Goal: Complete application form

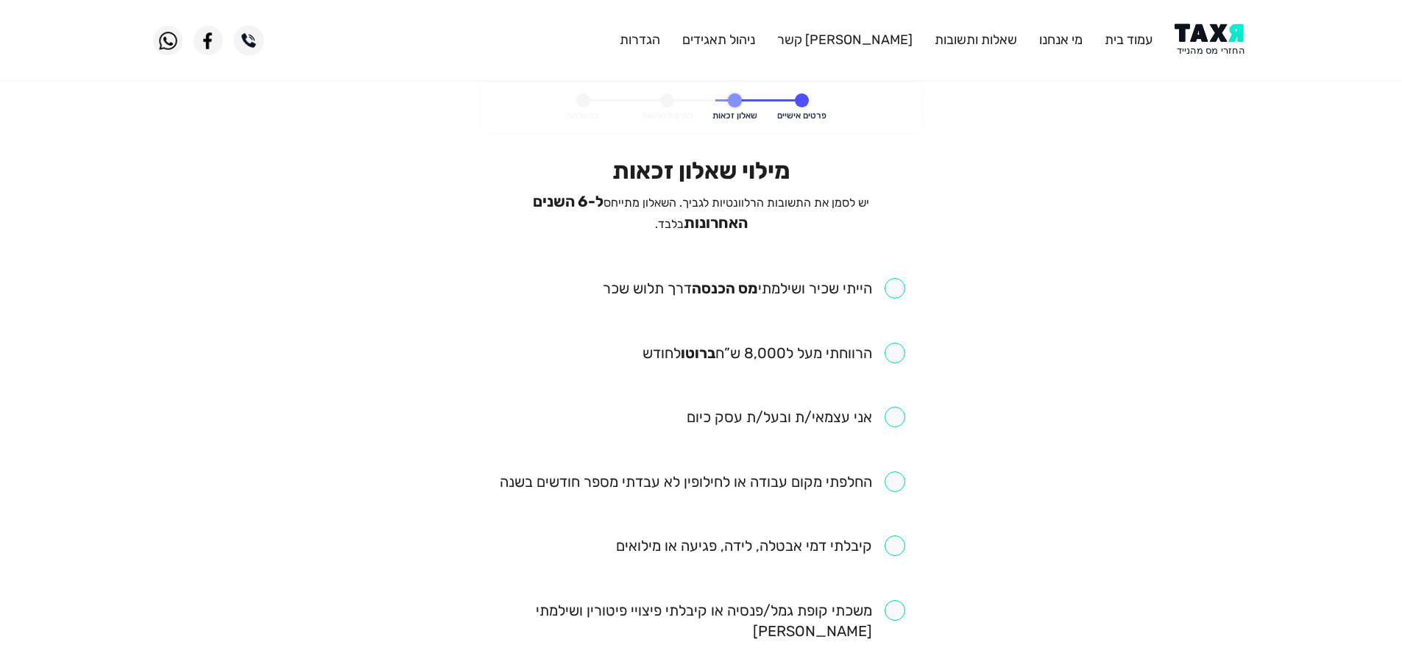
click at [896, 285] on input "checkbox" at bounding box center [754, 288] width 302 height 21
checkbox input "true"
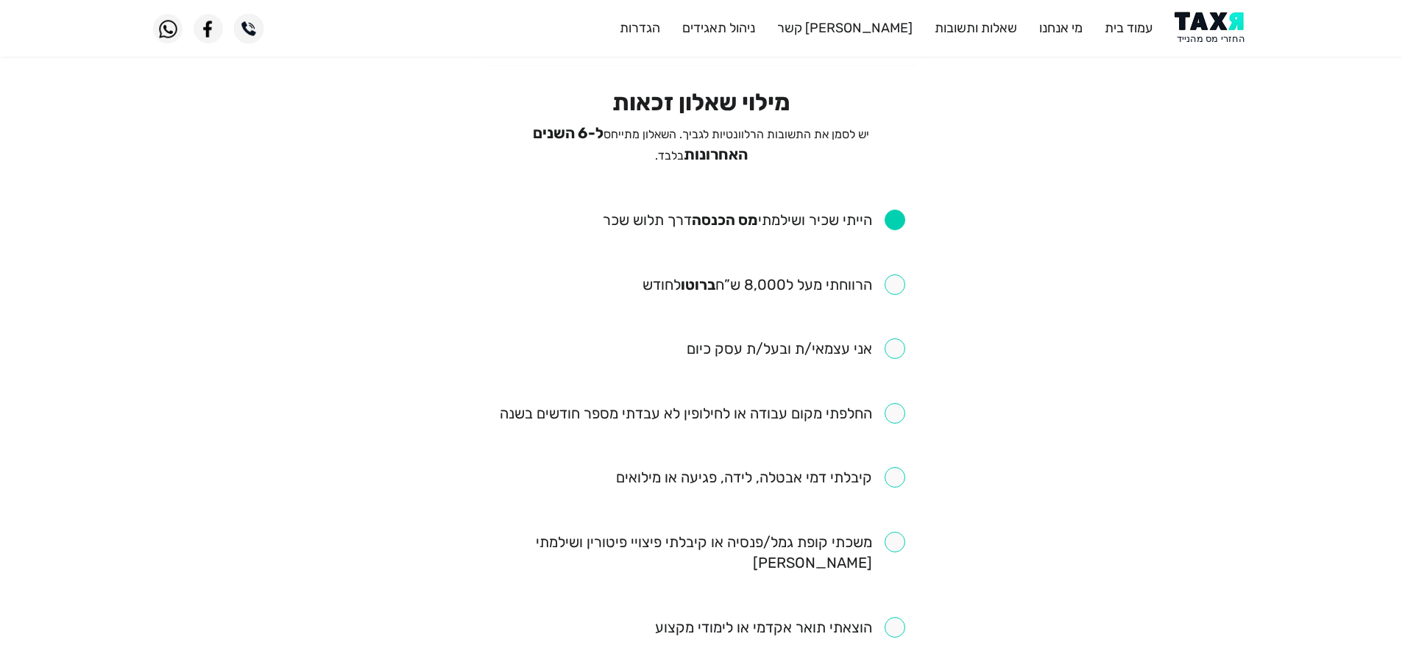
scroll to position [147, 0]
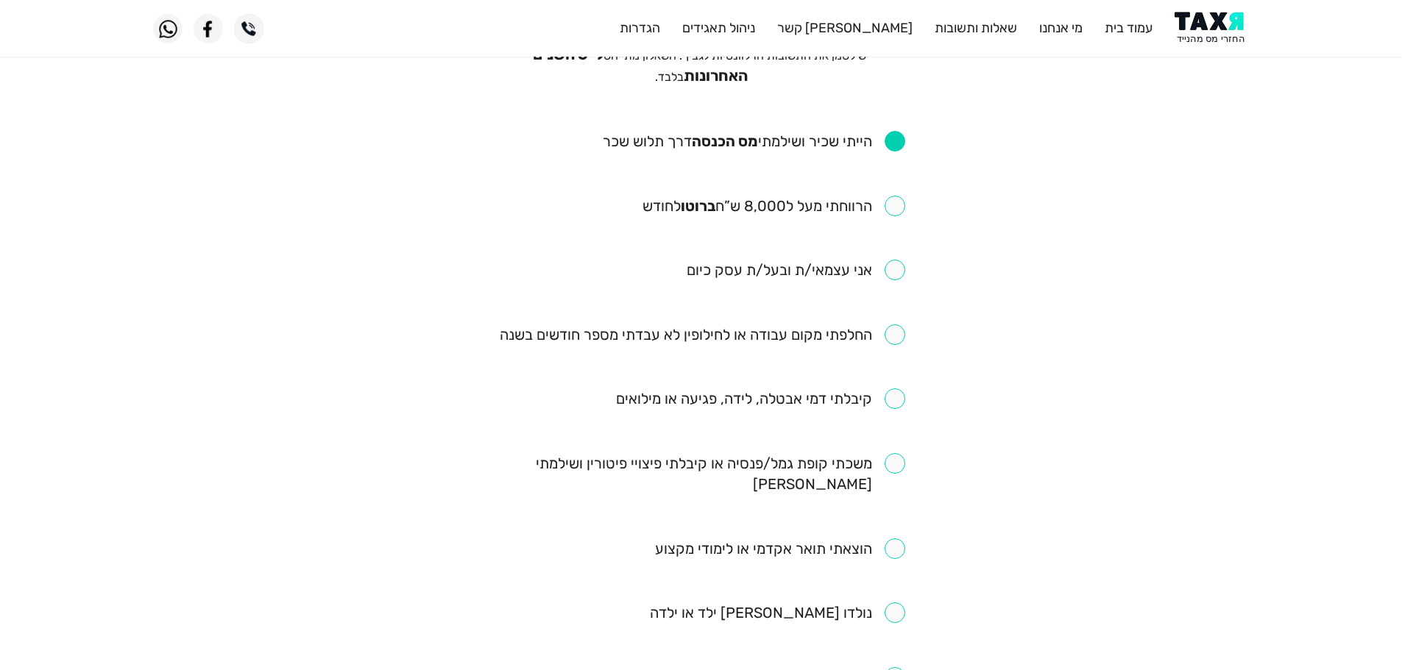
click at [904, 196] on input "checkbox" at bounding box center [773, 206] width 263 height 21
checkbox input "true"
click at [891, 338] on input "checkbox" at bounding box center [702, 335] width 405 height 21
checkbox input "true"
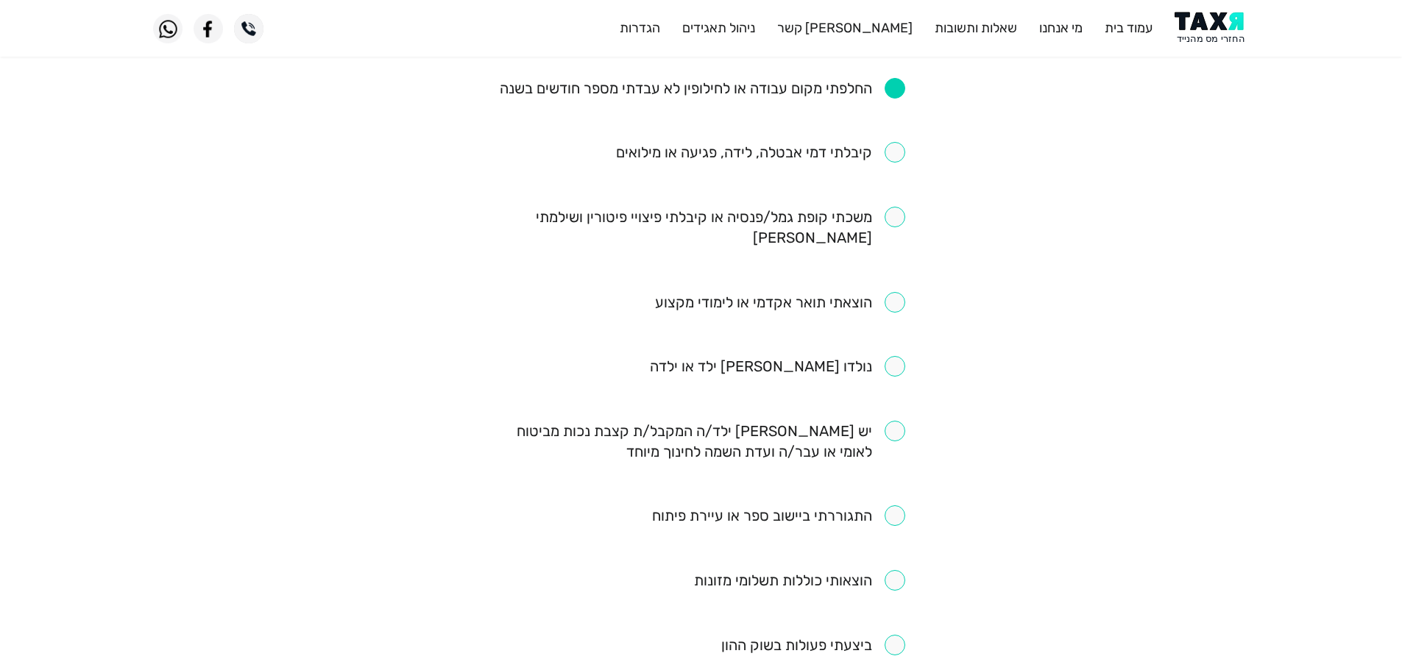
scroll to position [368, 0]
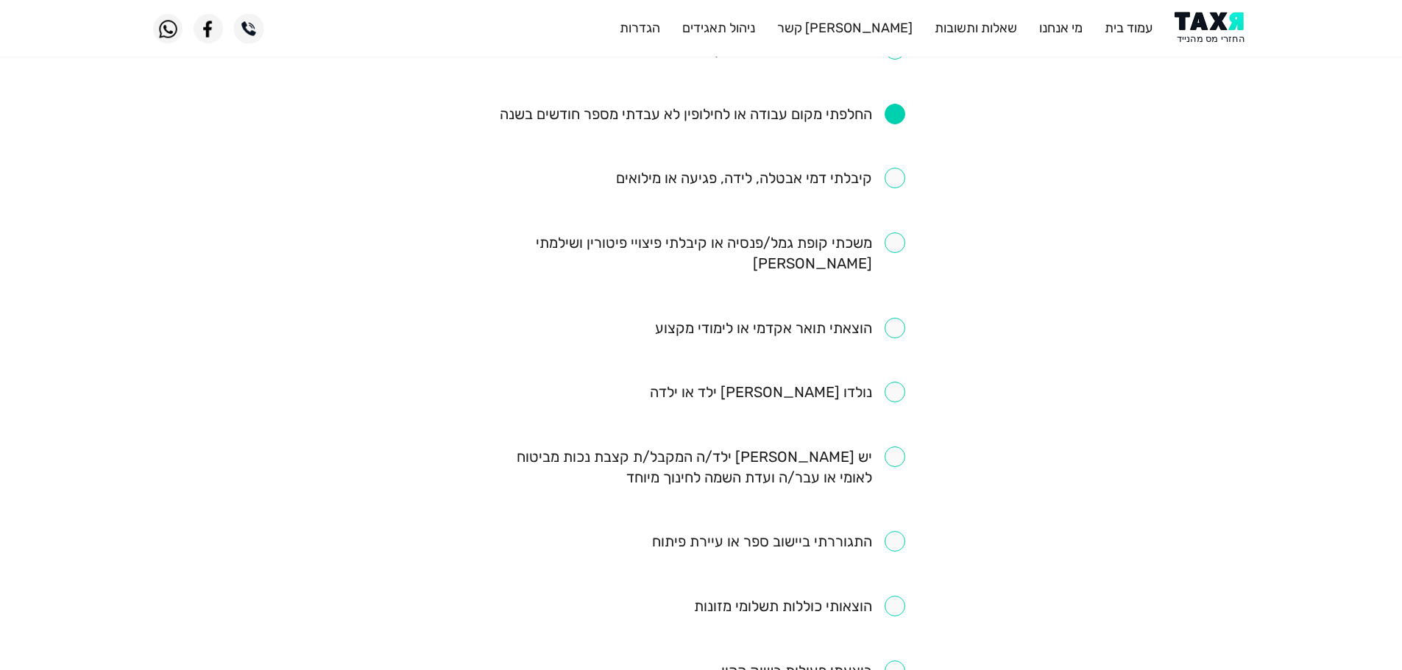
click at [896, 168] on input "checkbox" at bounding box center [760, 178] width 289 height 21
checkbox input "true"
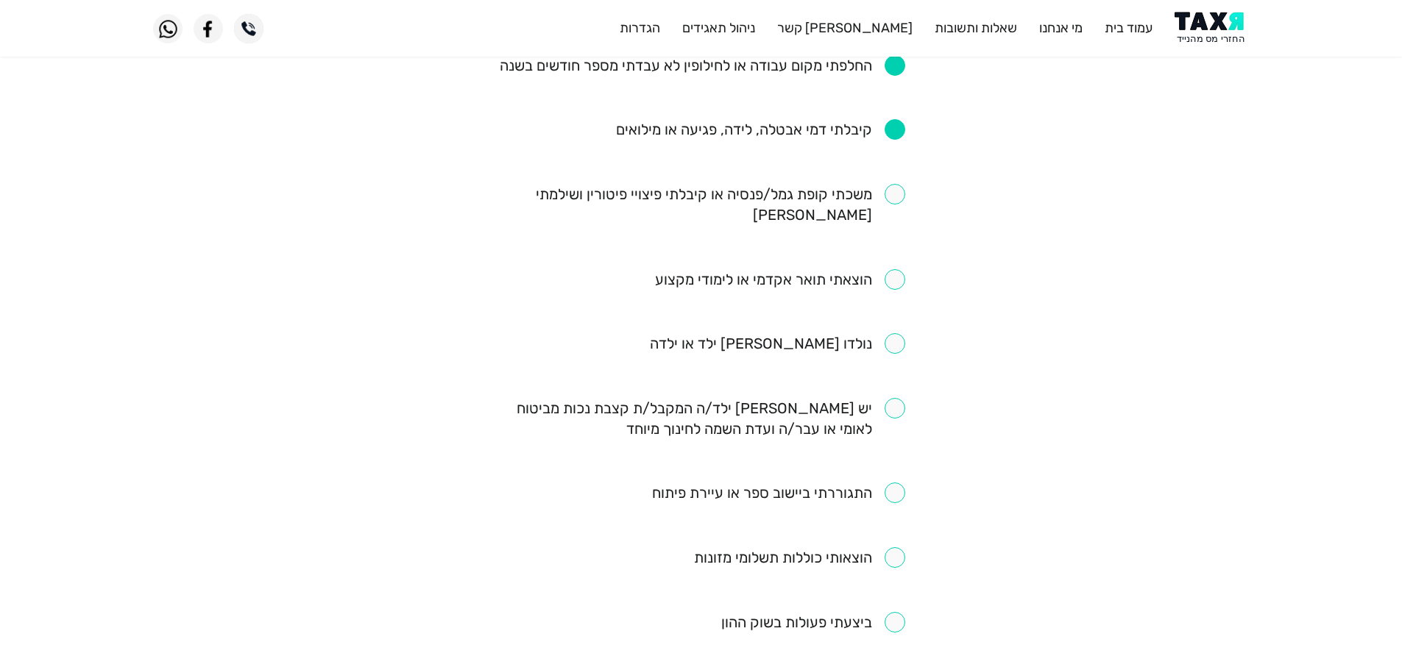
scroll to position [442, 0]
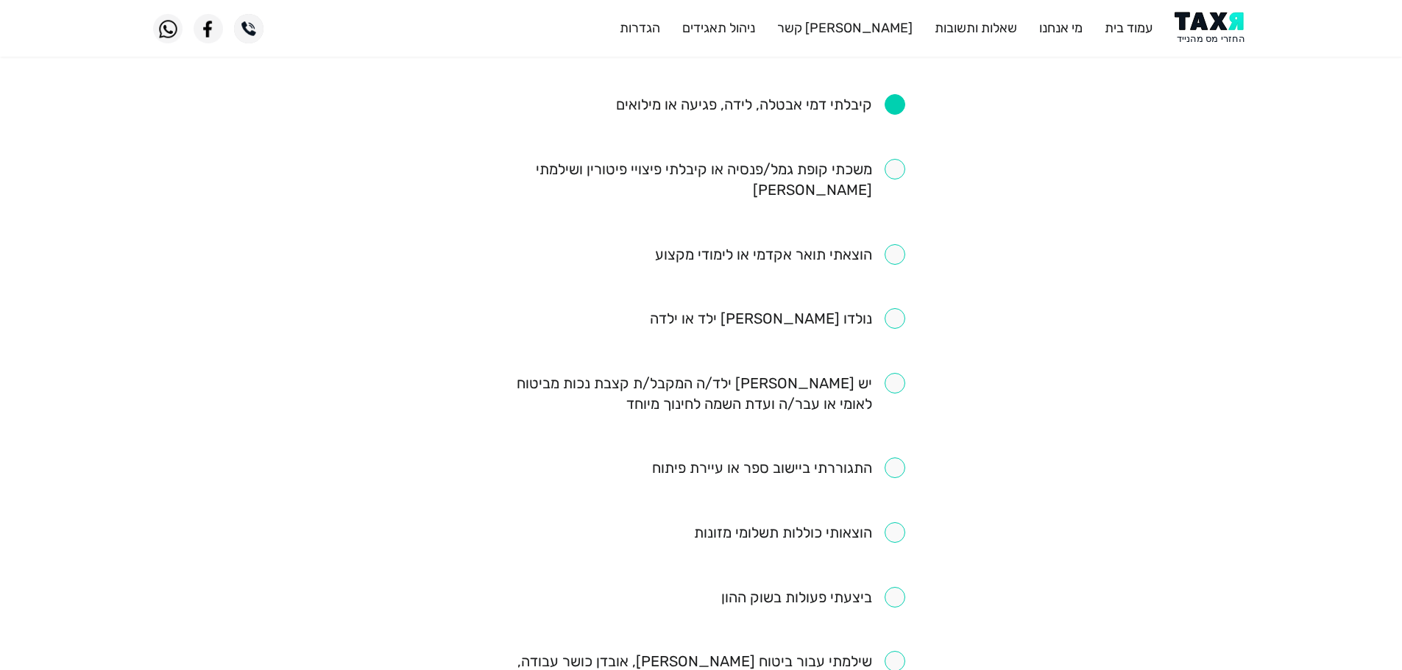
click at [896, 166] on input "checkbox" at bounding box center [701, 179] width 408 height 41
checkbox input "true"
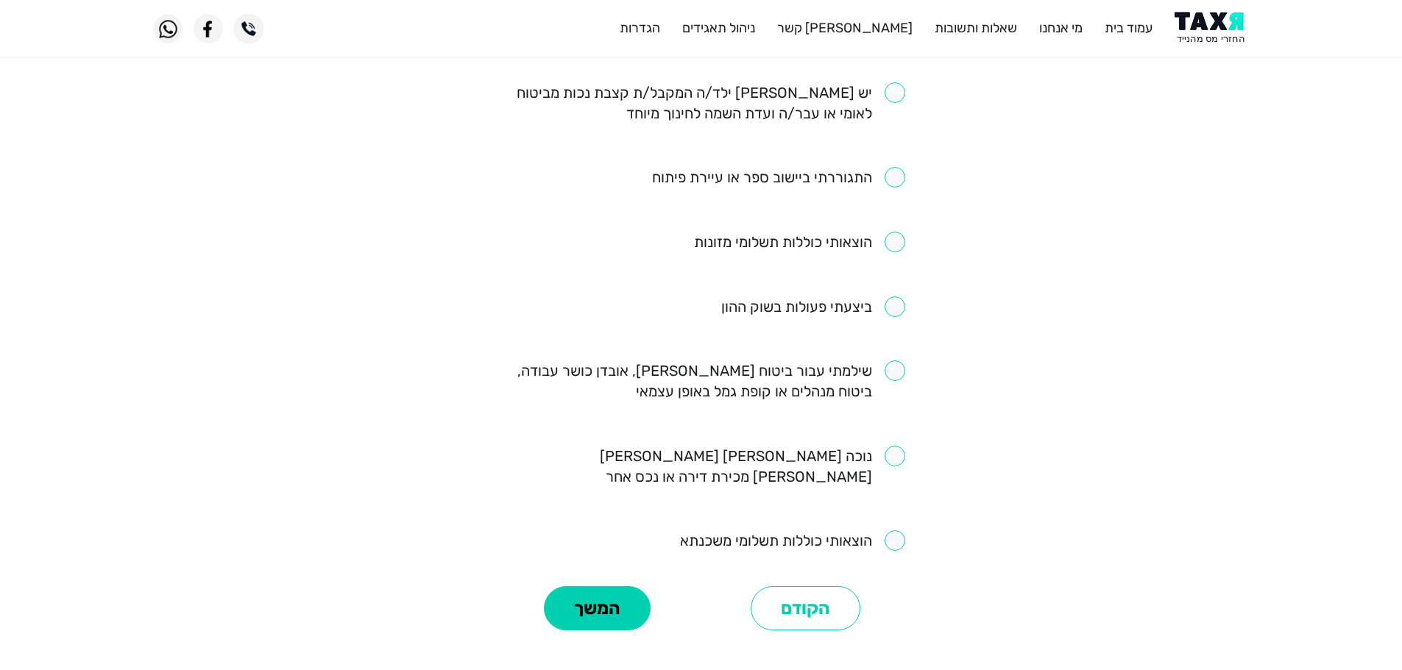
scroll to position [736, 0]
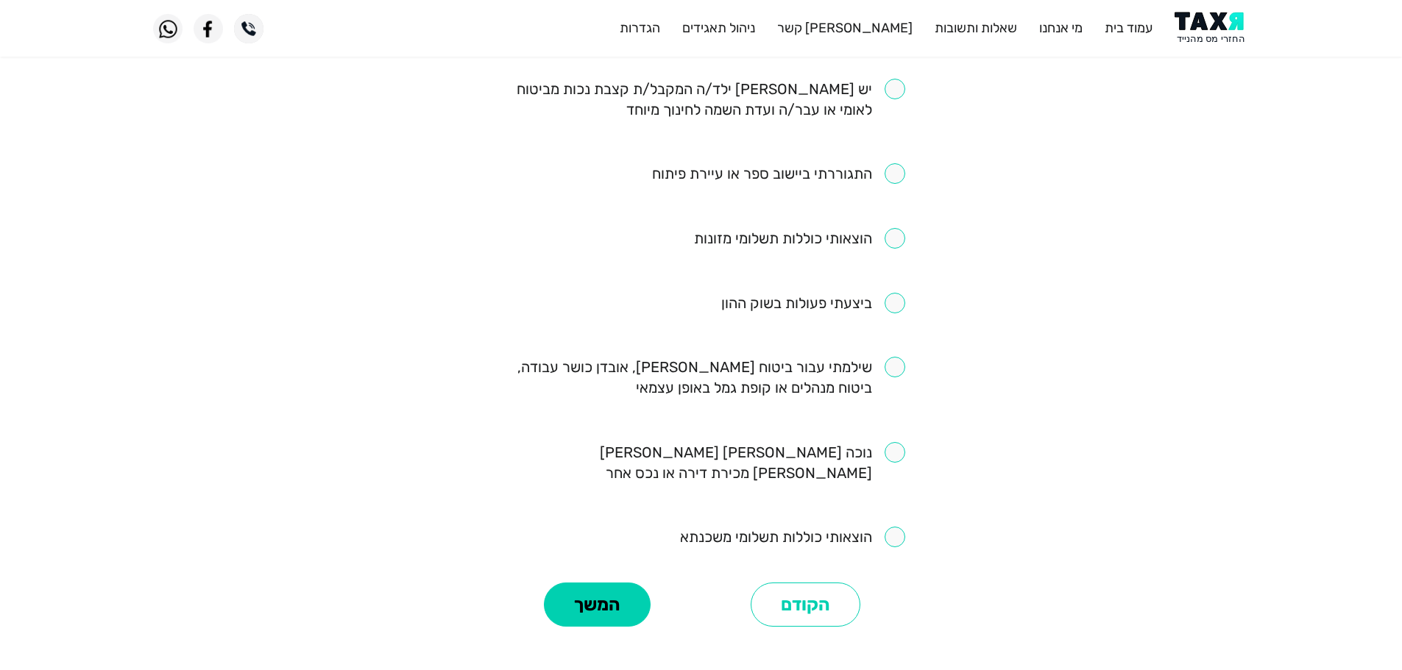
click at [893, 293] on input "checkbox" at bounding box center [813, 303] width 184 height 21
click at [891, 293] on input "checkbox" at bounding box center [813, 303] width 184 height 21
checkbox input "false"
click at [901, 357] on input "checkbox" at bounding box center [701, 377] width 408 height 41
checkbox input "true"
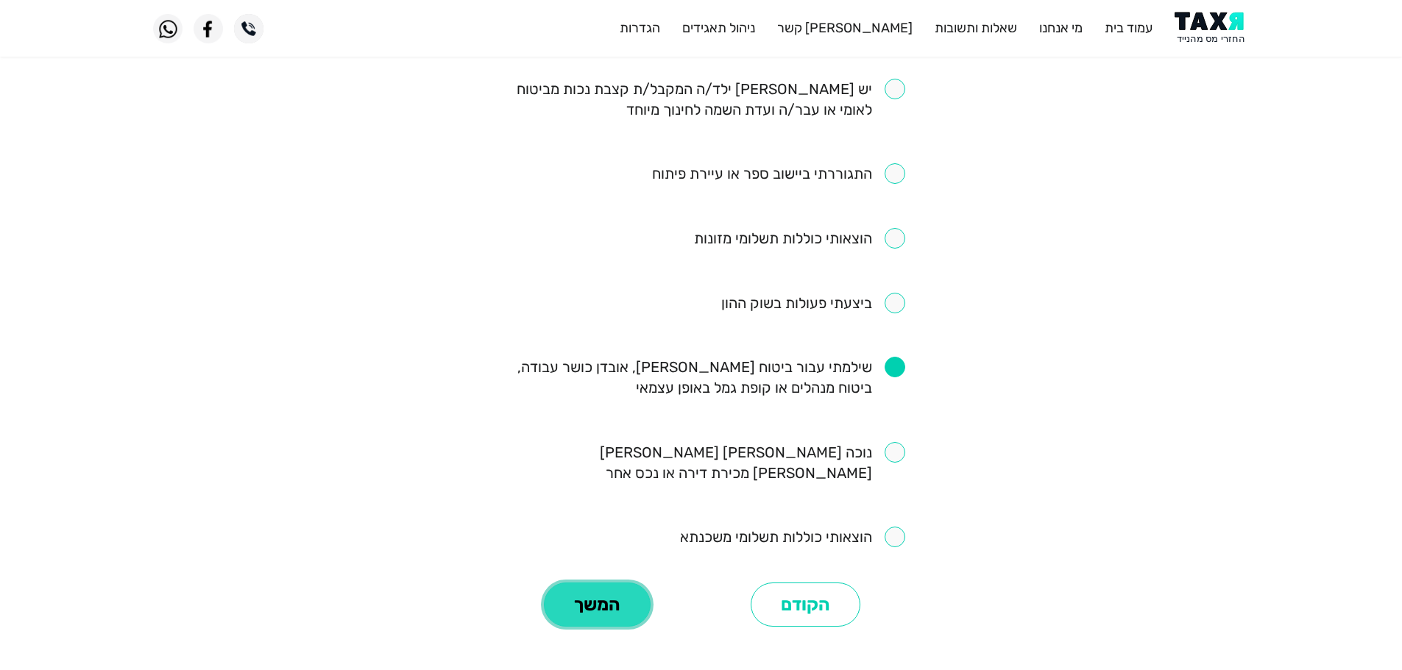
click at [619, 583] on button "המשך" at bounding box center [597, 605] width 107 height 44
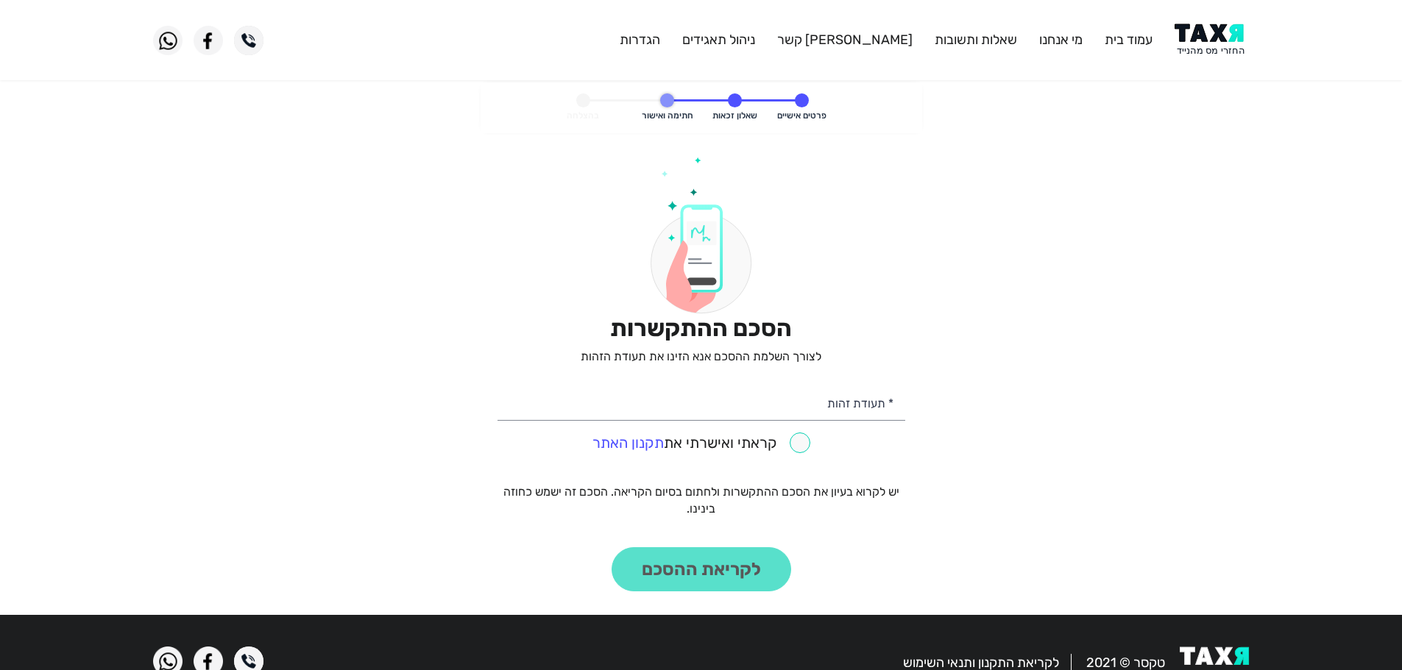
click at [1222, 36] on img at bounding box center [1211, 40] width 74 height 33
